Goal: Register for event/course

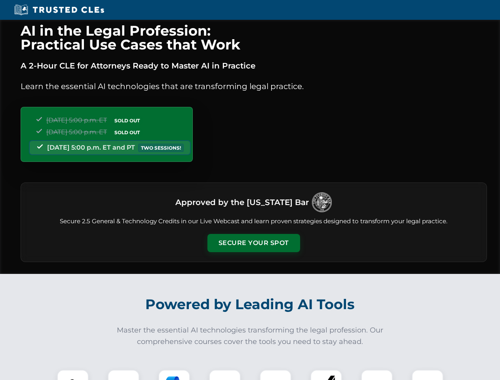
click at [253, 243] on button "Secure Your Spot" at bounding box center [253, 243] width 93 height 18
click at [73, 375] on img at bounding box center [72, 385] width 23 height 23
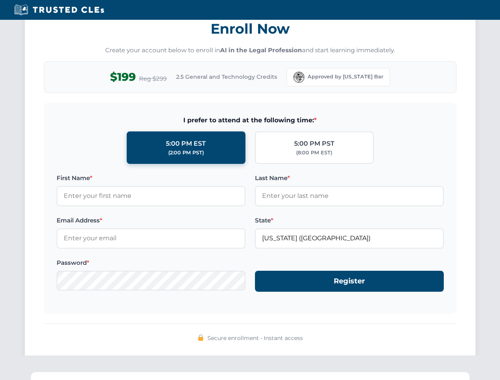
scroll to position [777, 0]
